Goal: Task Accomplishment & Management: Use online tool/utility

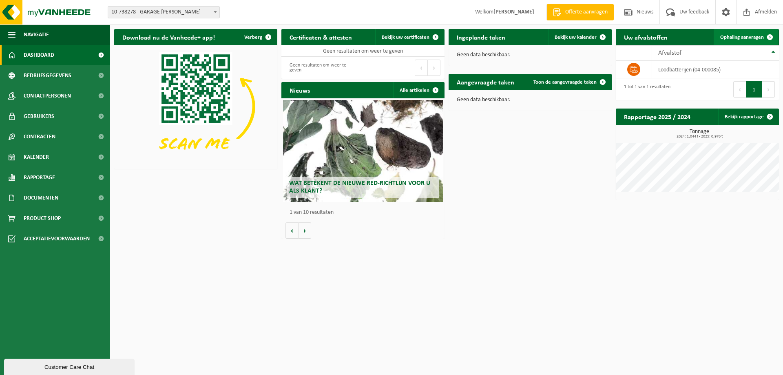
click at [737, 35] on span "Ophaling aanvragen" at bounding box center [743, 37] width 44 height 5
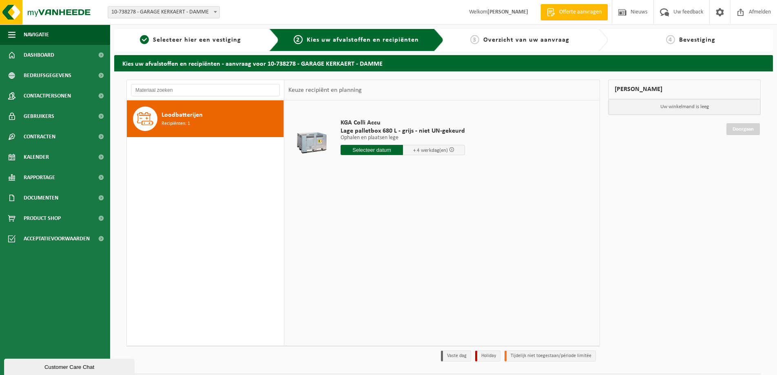
click at [449, 151] on span at bounding box center [451, 149] width 5 height 5
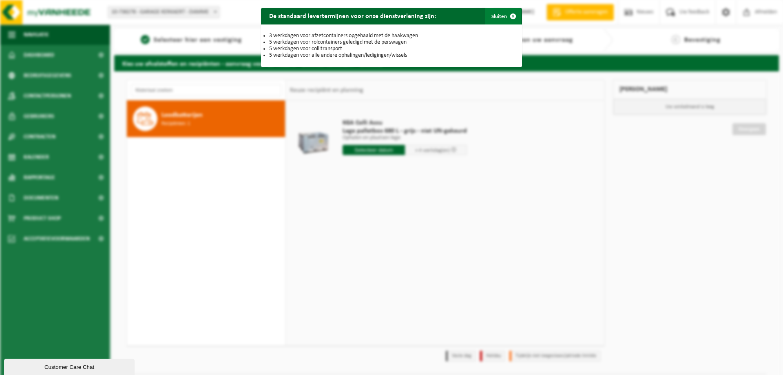
click at [509, 16] on span "button" at bounding box center [513, 16] width 16 height 16
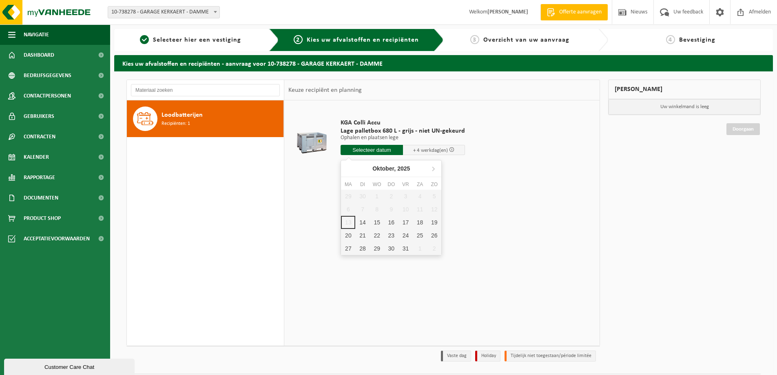
click at [382, 150] on input "text" at bounding box center [372, 150] width 62 height 10
click at [363, 222] on div "14" at bounding box center [362, 222] width 14 height 13
type input "Van [DATE]"
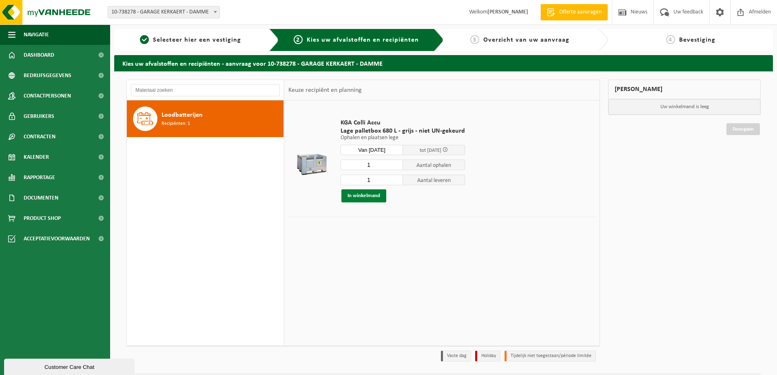
click at [363, 195] on button "In winkelmand" at bounding box center [364, 195] width 45 height 13
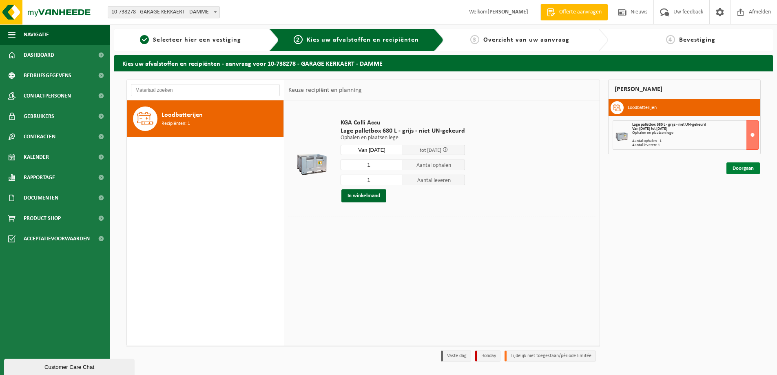
click at [740, 170] on link "Doorgaan" at bounding box center [743, 168] width 33 height 12
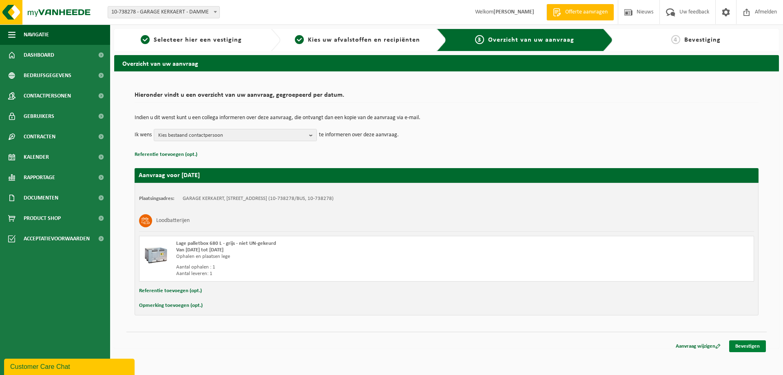
click at [748, 345] on link "Bevestigen" at bounding box center [748, 346] width 37 height 12
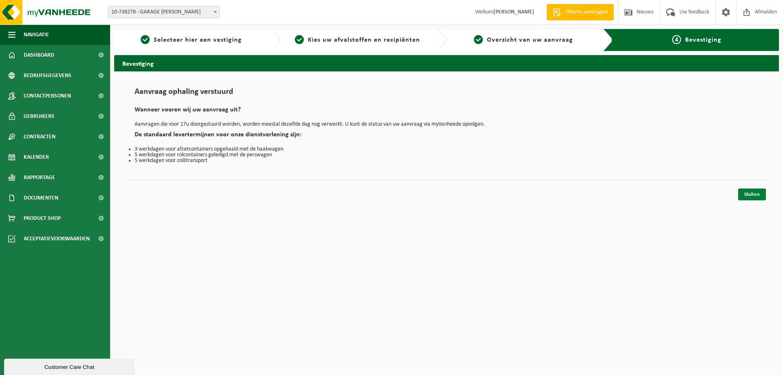
click at [746, 193] on link "Sluiten" at bounding box center [753, 195] width 28 height 12
